Goal: Task Accomplishment & Management: Use online tool/utility

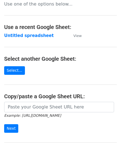
scroll to position [55, 0]
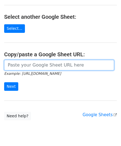
click at [19, 62] on input "url" at bounding box center [59, 65] width 110 height 10
paste input "[URL][DOMAIN_NAME]"
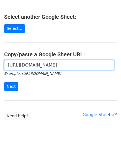
scroll to position [0, 122]
type input "[URL][DOMAIN_NAME]"
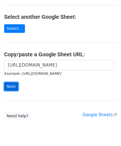
click at [14, 87] on input "Next" at bounding box center [11, 86] width 14 height 9
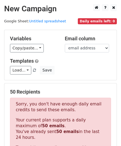
scroll to position [186, 0]
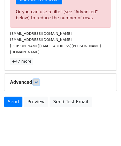
click at [39, 79] on link at bounding box center [36, 82] width 6 height 6
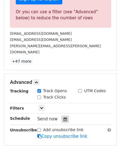
click at [63, 117] on icon at bounding box center [65, 119] width 4 height 4
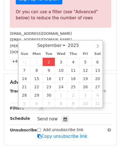
type input "2025-09-02 12:00"
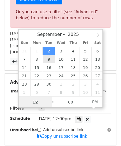
paste input "4"
type input "4"
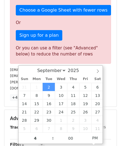
type input "2025-09-02 16:00"
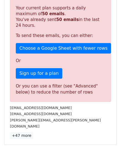
scroll to position [253, 0]
